Goal: Task Accomplishment & Management: Complete application form

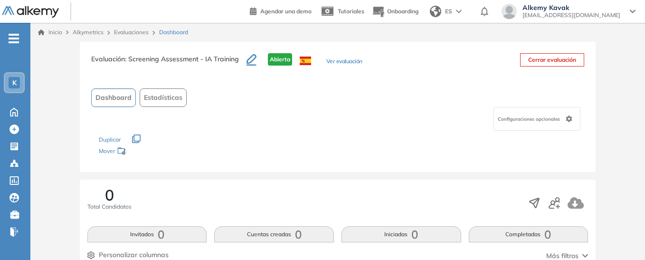
click at [138, 32] on link "Evaluaciones" at bounding box center [131, 32] width 35 height 7
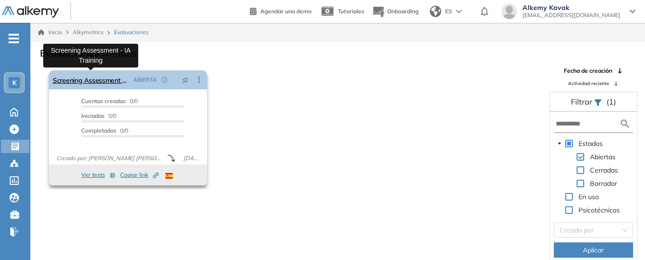
click at [104, 80] on link "Screening Assessment - IA Training" at bounding box center [91, 79] width 77 height 19
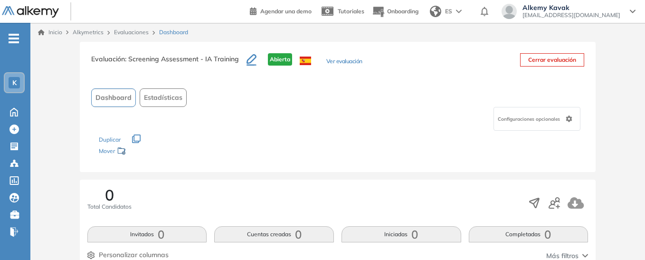
click at [337, 62] on button "Ver evaluación" at bounding box center [345, 62] width 36 height 10
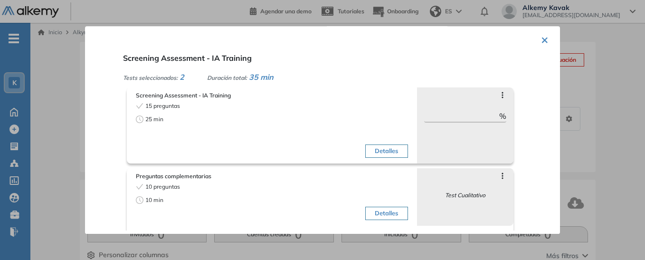
click at [544, 38] on button "×" at bounding box center [545, 39] width 8 height 19
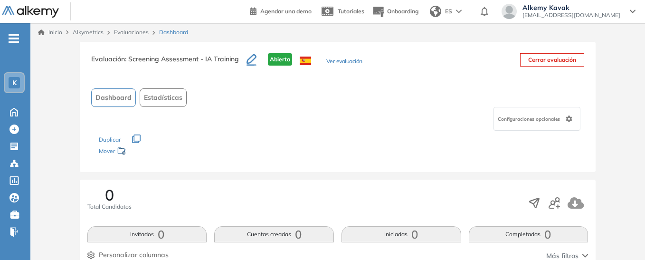
click at [134, 31] on link "Evaluaciones" at bounding box center [131, 32] width 35 height 7
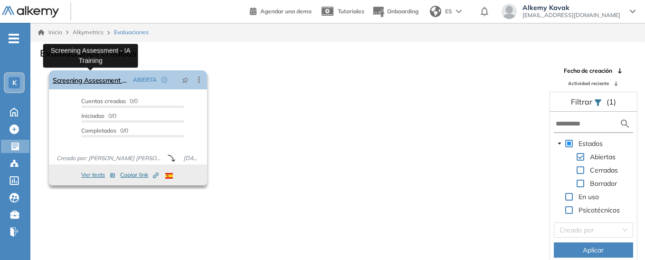
click at [105, 78] on link "Screening Assessment - IA Training" at bounding box center [91, 79] width 77 height 19
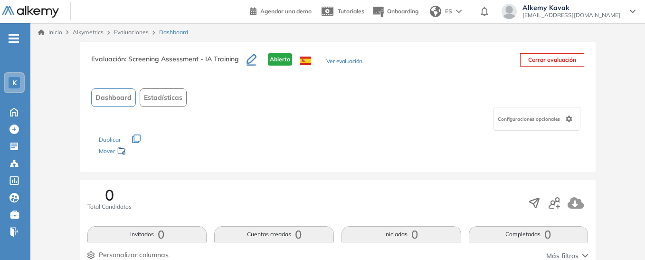
click at [337, 60] on button "Ver evaluación" at bounding box center [345, 62] width 36 height 10
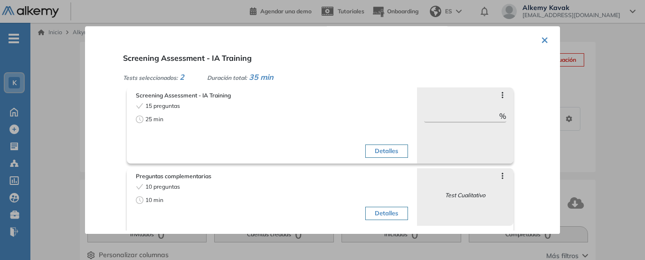
scroll to position [48, 0]
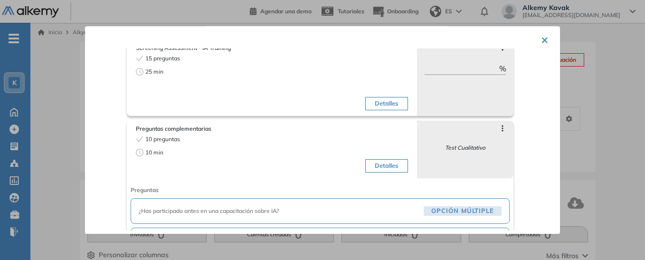
click at [384, 105] on button "Detalles" at bounding box center [387, 103] width 42 height 13
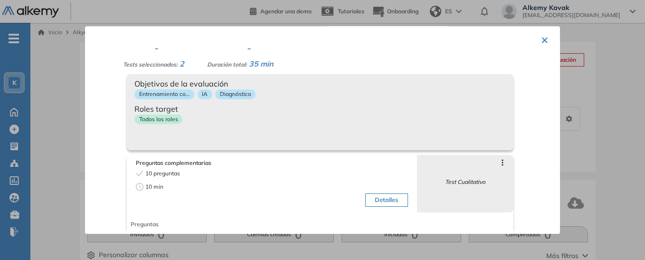
scroll to position [0, 0]
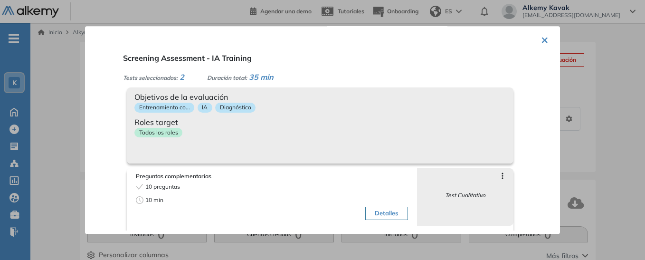
click at [441, 114] on div "Entrenamiento co... IA Diagnóstico" at bounding box center [321, 110] width 372 height 14
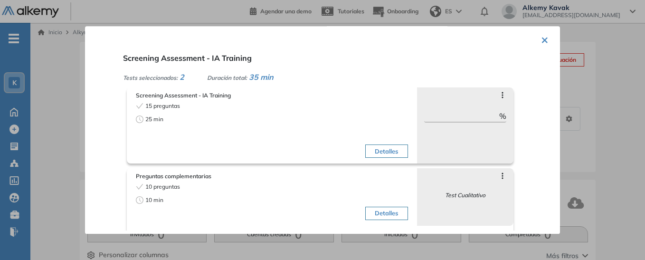
click at [544, 38] on button "×" at bounding box center [545, 39] width 8 height 19
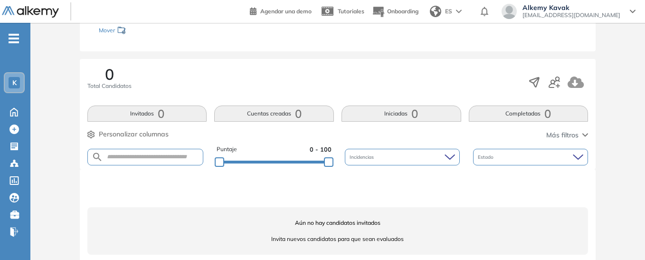
scroll to position [134, 0]
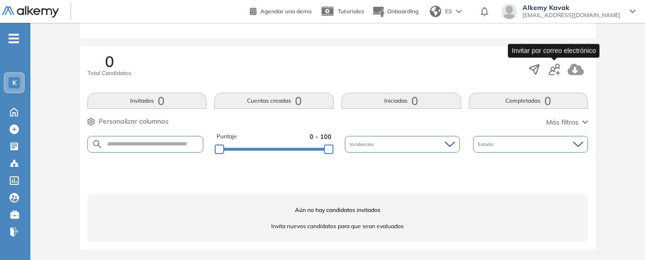
click at [553, 69] on icon "button" at bounding box center [554, 69] width 11 height 11
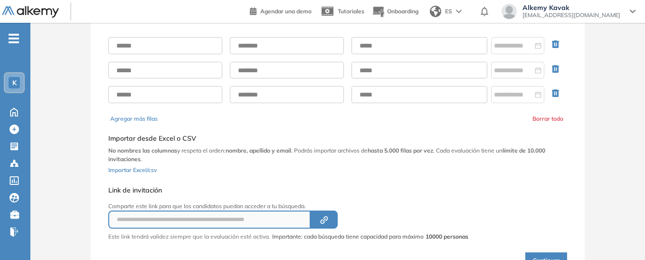
scroll to position [11, 0]
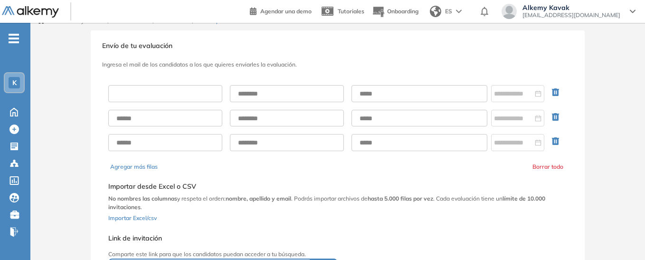
click at [124, 98] on input "text" at bounding box center [165, 93] width 114 height 17
type input "********"
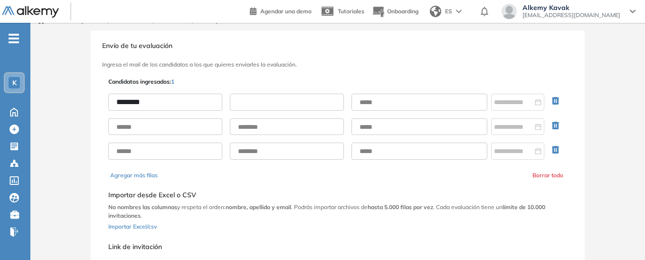
click at [258, 104] on input "text" at bounding box center [287, 102] width 114 height 17
type input "********"
click at [400, 109] on input "text" at bounding box center [420, 102] width 136 height 17
type input "**********"
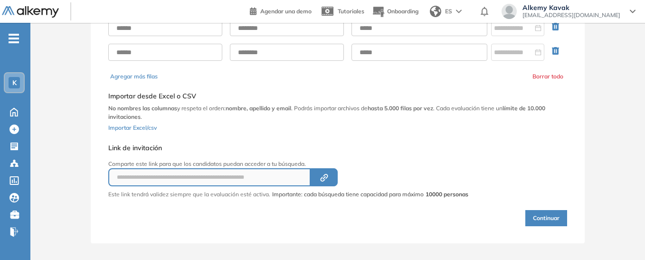
scroll to position [115, 0]
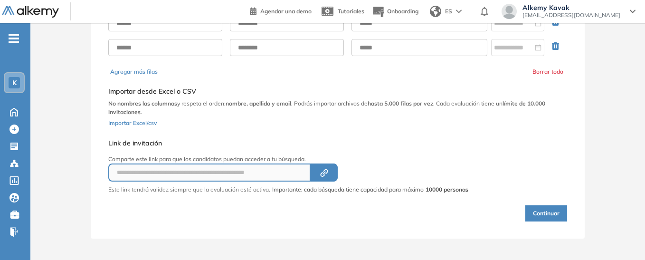
click at [533, 215] on button "Continuar" at bounding box center [547, 213] width 42 height 16
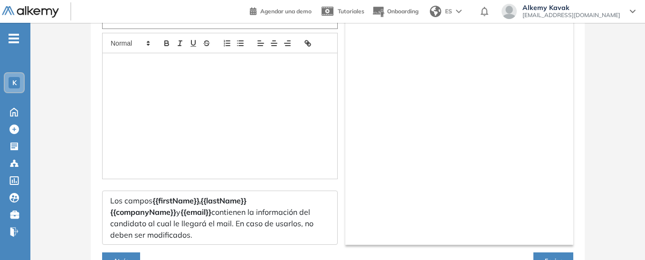
type input "**********"
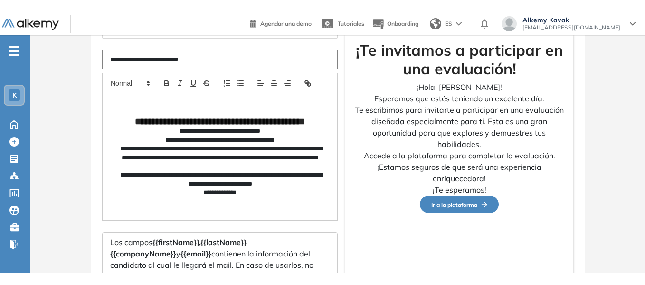
scroll to position [67, 0]
